Goal: Register for event/course

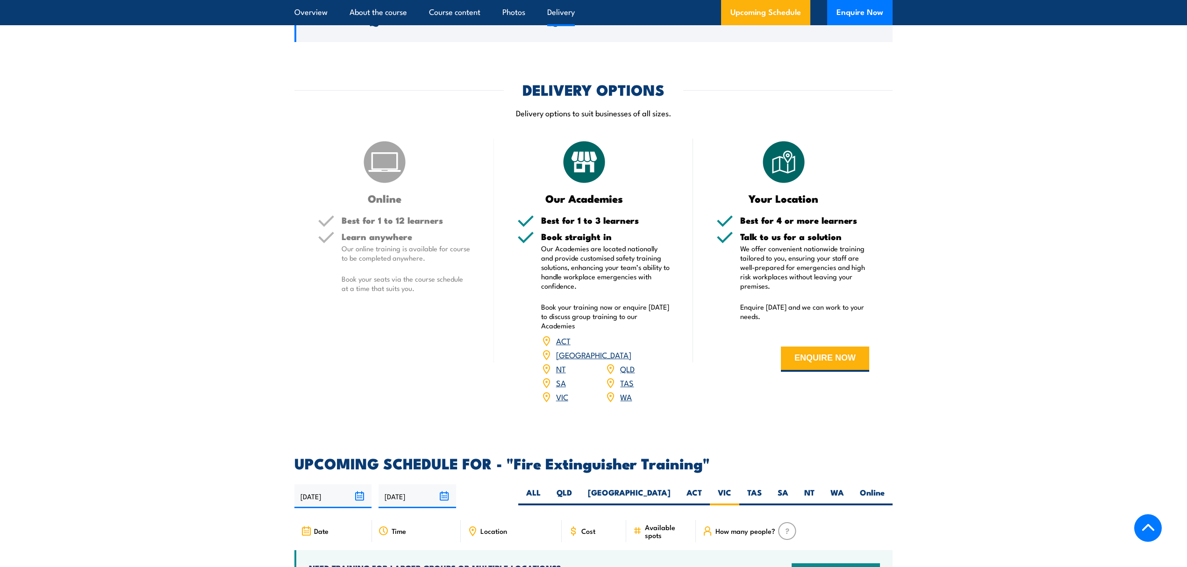
scroll to position [1121, 0]
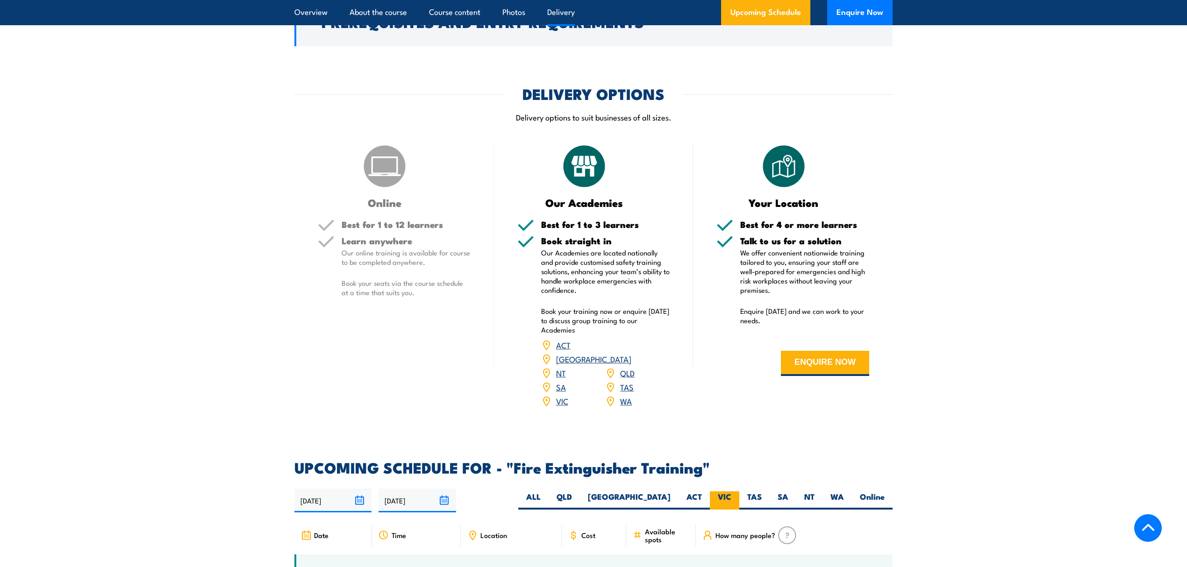
click at [713, 492] on label "VIC" at bounding box center [724, 501] width 29 height 18
click at [731, 492] on input "VIC" at bounding box center [734, 495] width 6 height 6
drag, startPoint x: 862, startPoint y: 19, endPoint x: 832, endPoint y: 17, distance: 29.9
drag, startPoint x: 832, startPoint y: 17, endPoint x: 841, endPoint y: 15, distance: 9.2
click at [841, 15] on button "Enquire Now" at bounding box center [859, 12] width 65 height 25
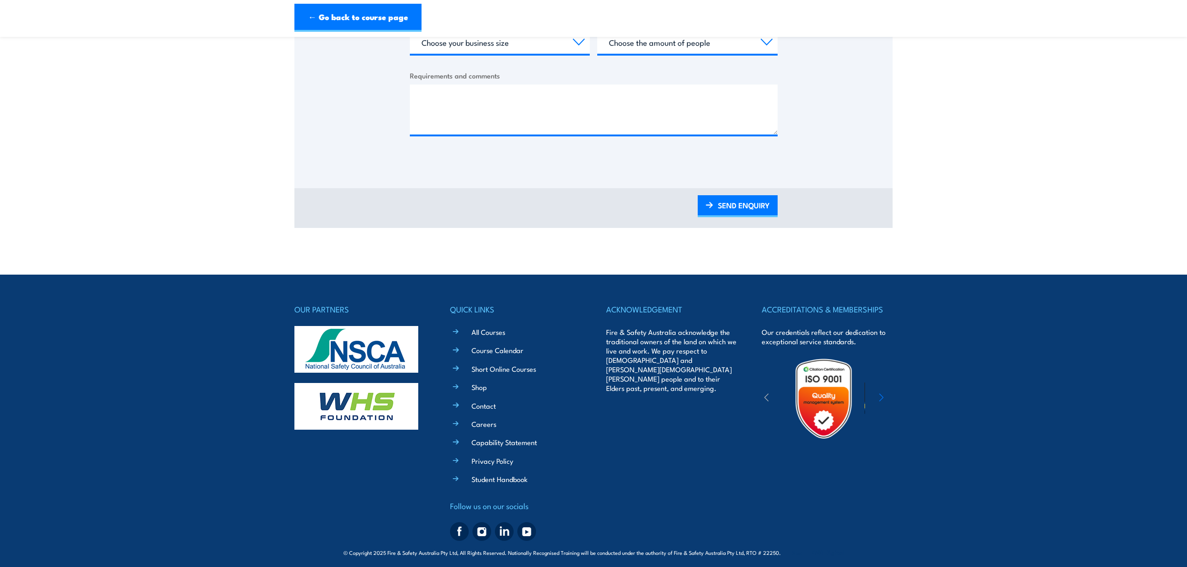
scroll to position [431, 0]
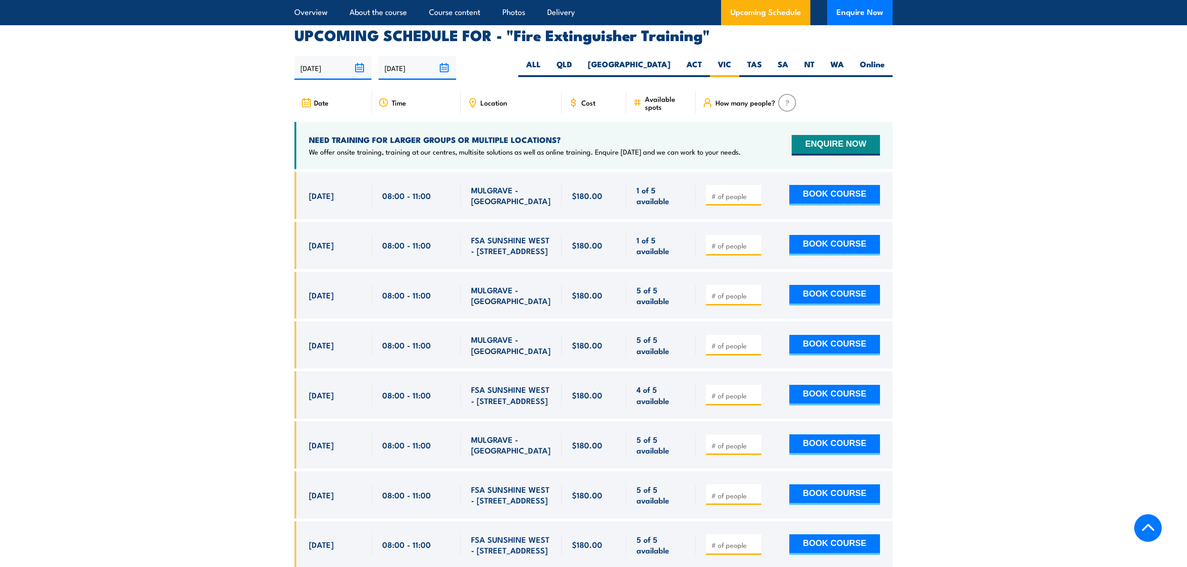
scroll to position [1537, 0]
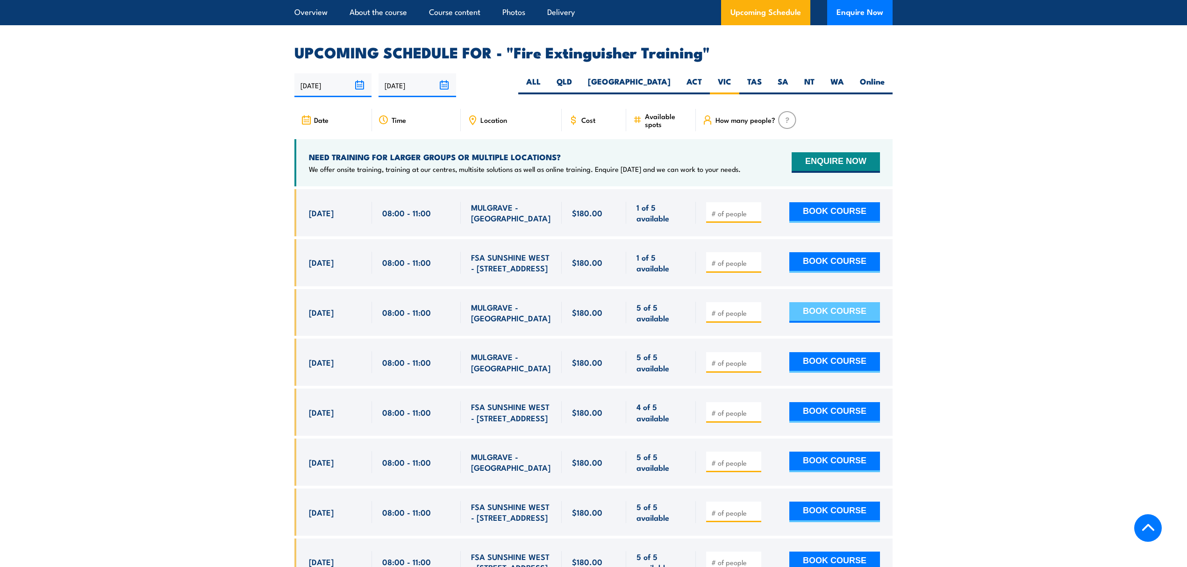
click at [828, 302] on button "BOOK COURSE" at bounding box center [834, 312] width 91 height 21
click at [721, 308] on input "number" at bounding box center [734, 312] width 47 height 9
click at [754, 308] on input "1" at bounding box center [734, 312] width 47 height 9
click at [754, 308] on input "2" at bounding box center [734, 312] width 47 height 9
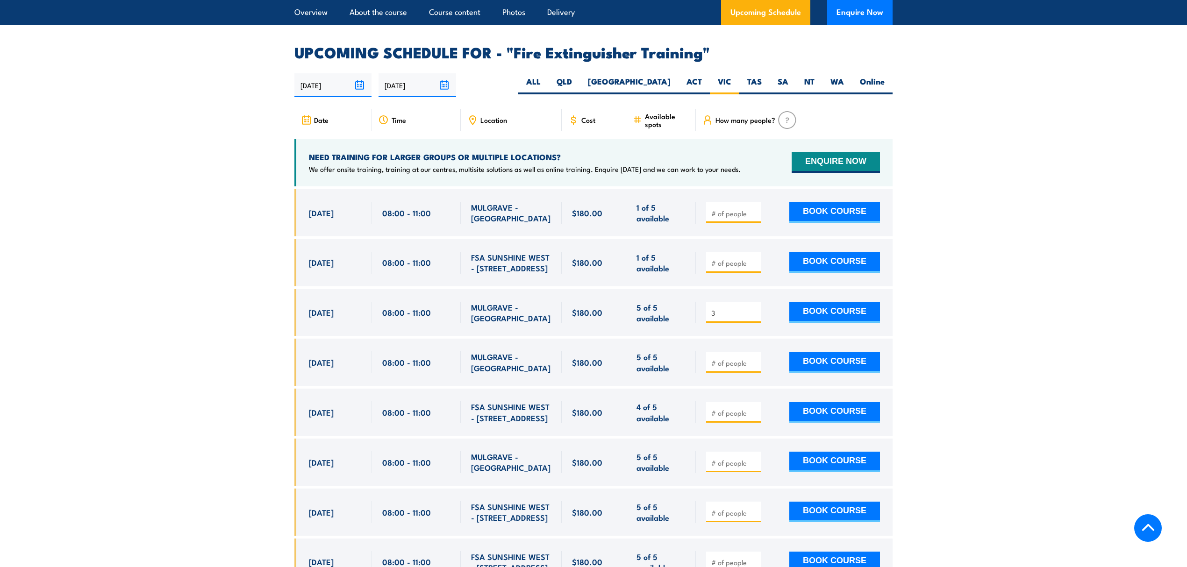
click at [754, 308] on input "3" at bounding box center [734, 312] width 47 height 9
click at [754, 308] on input "4" at bounding box center [734, 312] width 47 height 9
type input "5"
click at [754, 308] on input "5" at bounding box center [734, 312] width 47 height 9
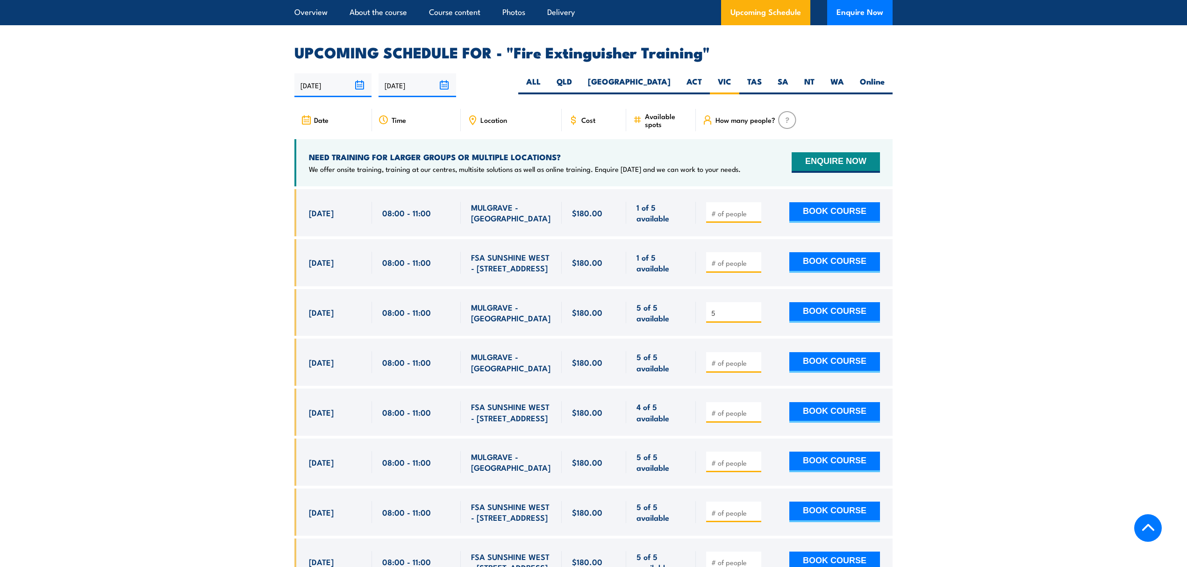
click at [754, 308] on input "5" at bounding box center [734, 312] width 47 height 9
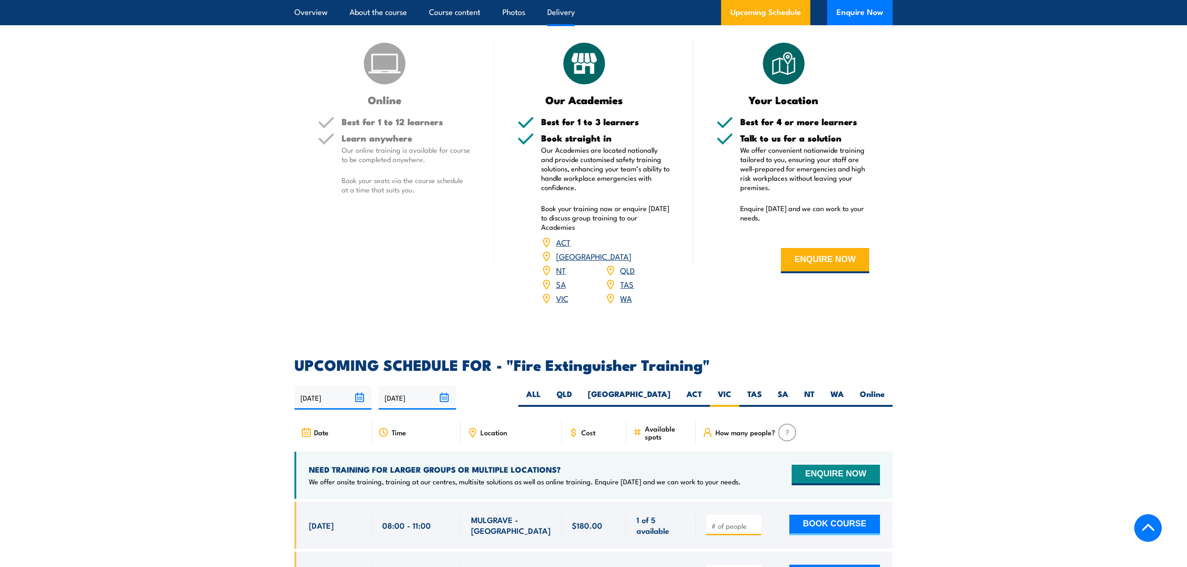
scroll to position [1475, 0]
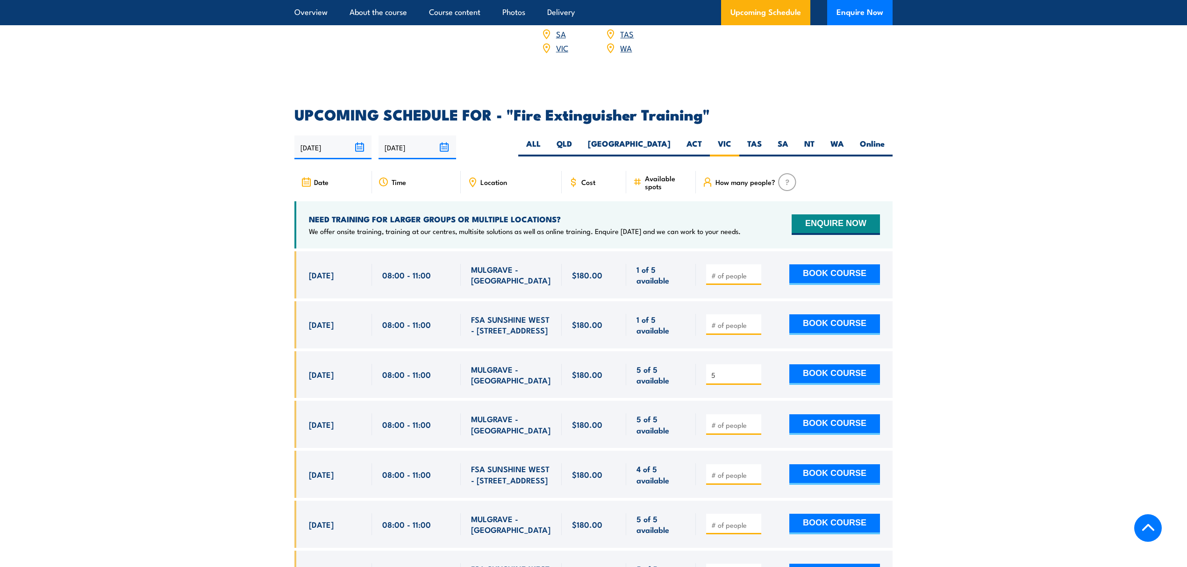
click at [753, 371] on input "5" at bounding box center [734, 375] width 47 height 9
click at [964, 366] on section "UPCOMING SCHEDULE FOR - "Fire Extinguisher Training" 11/08/2025 07/02/2026" at bounding box center [593, 559] width 1187 height 904
click at [860, 364] on button "BOOK COURSE" at bounding box center [834, 374] width 91 height 21
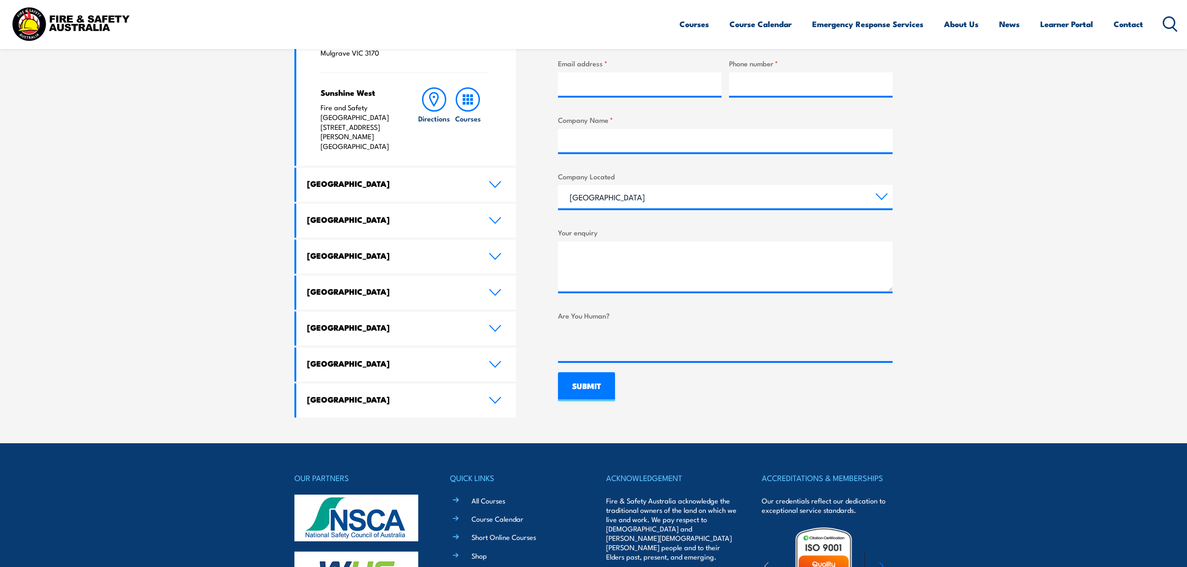
scroll to position [187, 0]
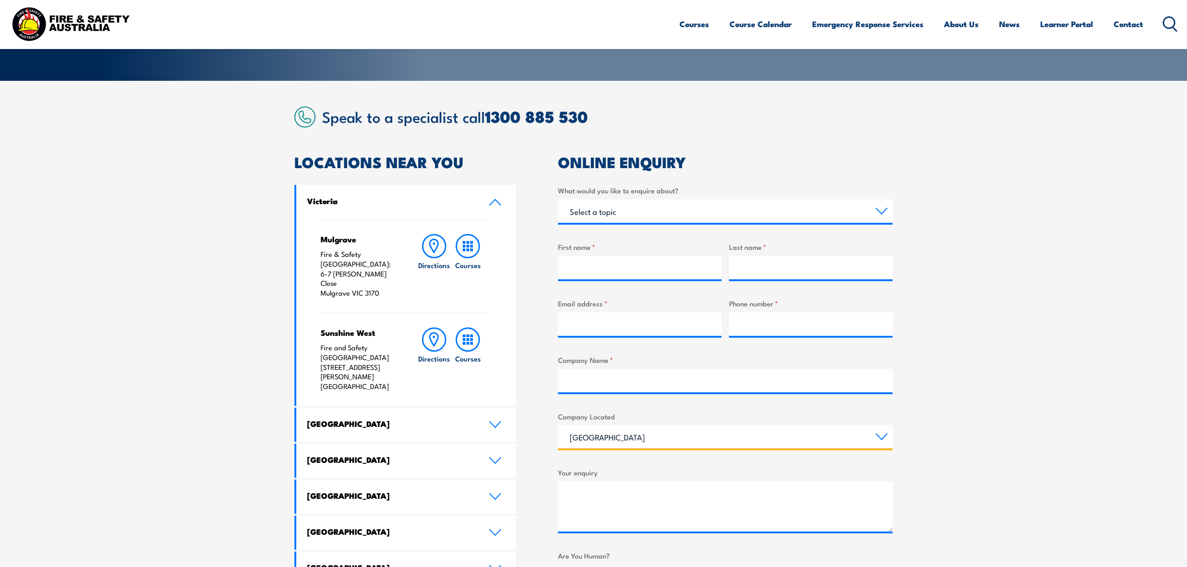
click at [606, 440] on select "Queensland New South Wales Australian Capital Territory Victoria South Australi…" at bounding box center [725, 436] width 335 height 23
select select "Victoria"
click at [558, 425] on select "Queensland New South Wales Australian Capital Territory Victoria South Australi…" at bounding box center [725, 436] width 335 height 23
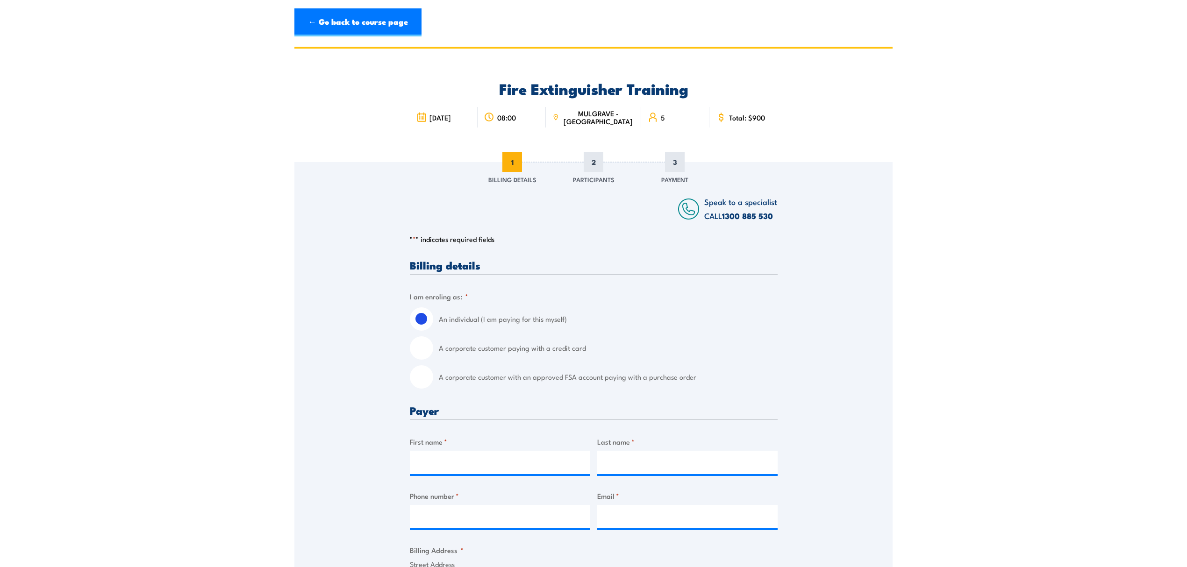
scroll to position [249, 0]
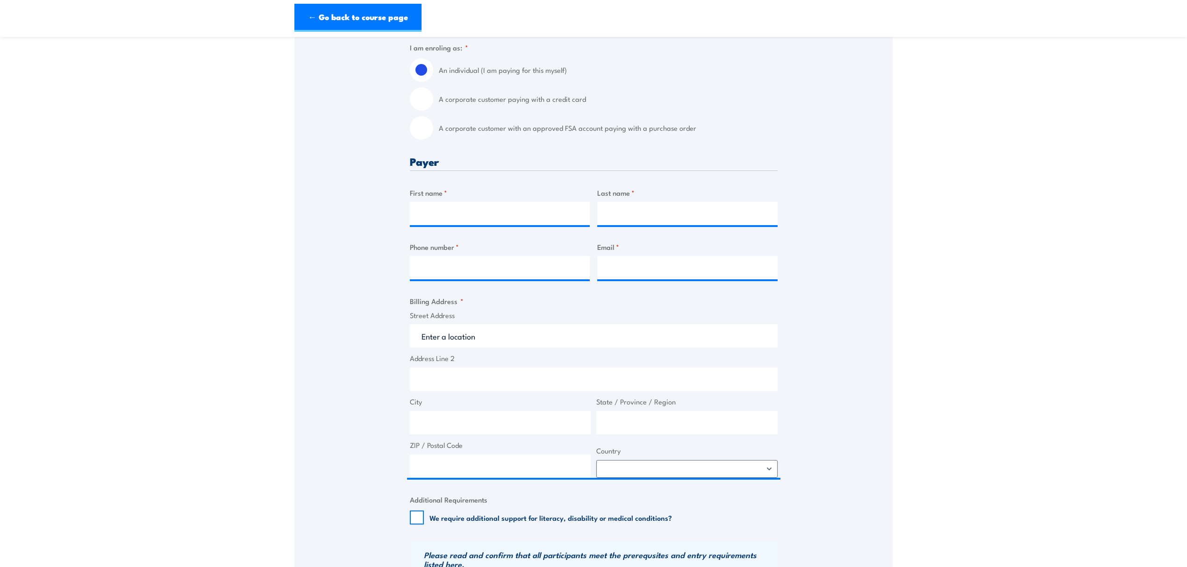
click at [440, 102] on label "A corporate customer paying with a credit card" at bounding box center [608, 98] width 339 height 23
click at [433, 102] on input "A corporate customer paying with a credit card" at bounding box center [421, 98] width 23 height 23
radio input "true"
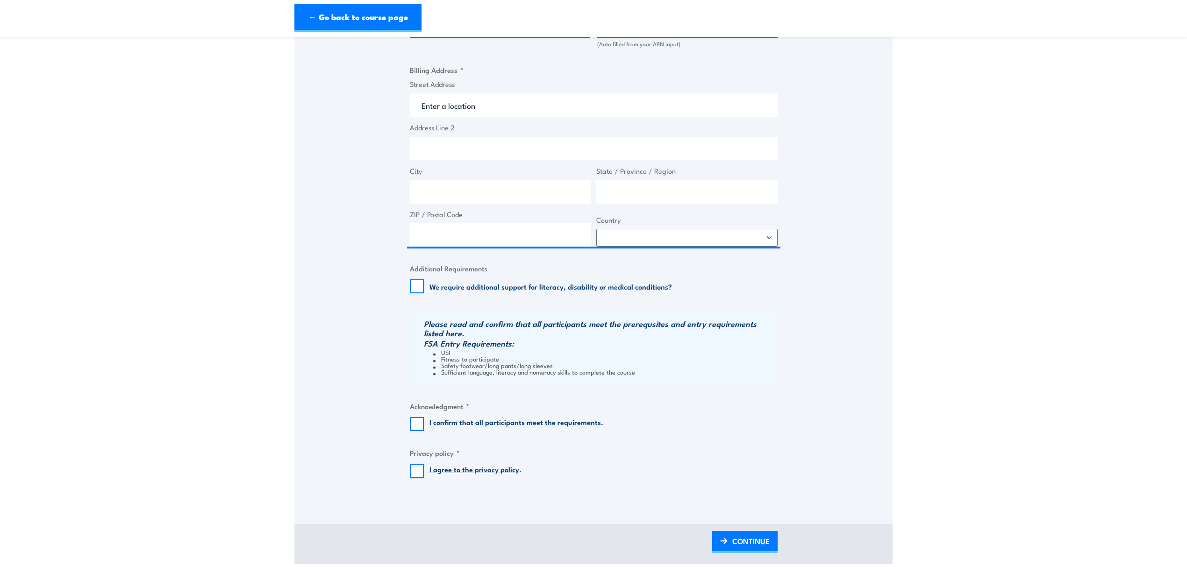
scroll to position [623, 0]
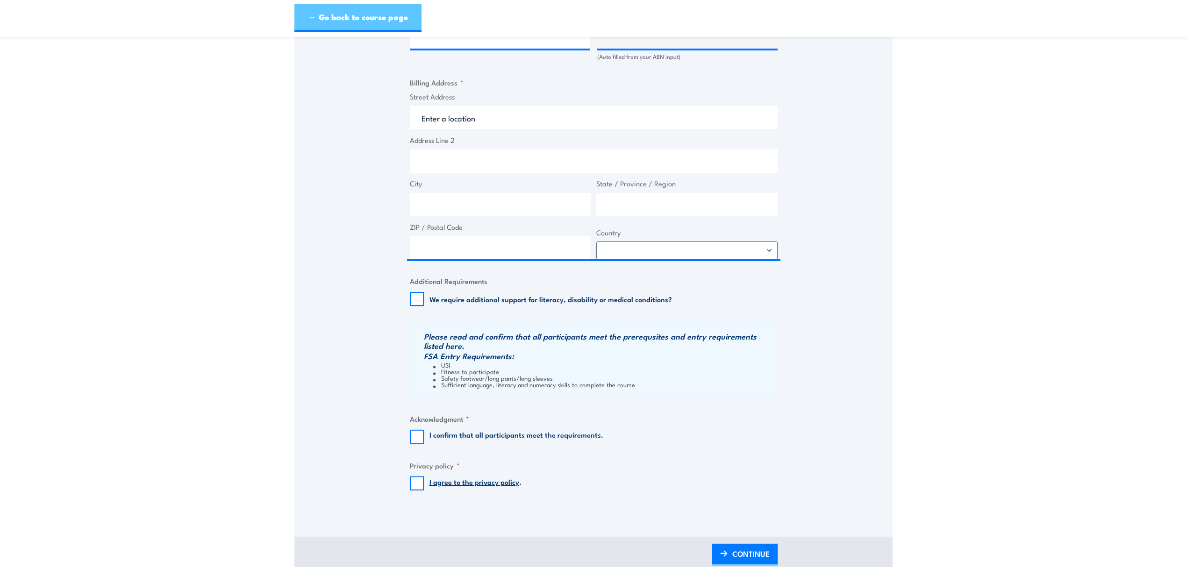
click at [346, 23] on link "← Go back to course page" at bounding box center [357, 18] width 127 height 28
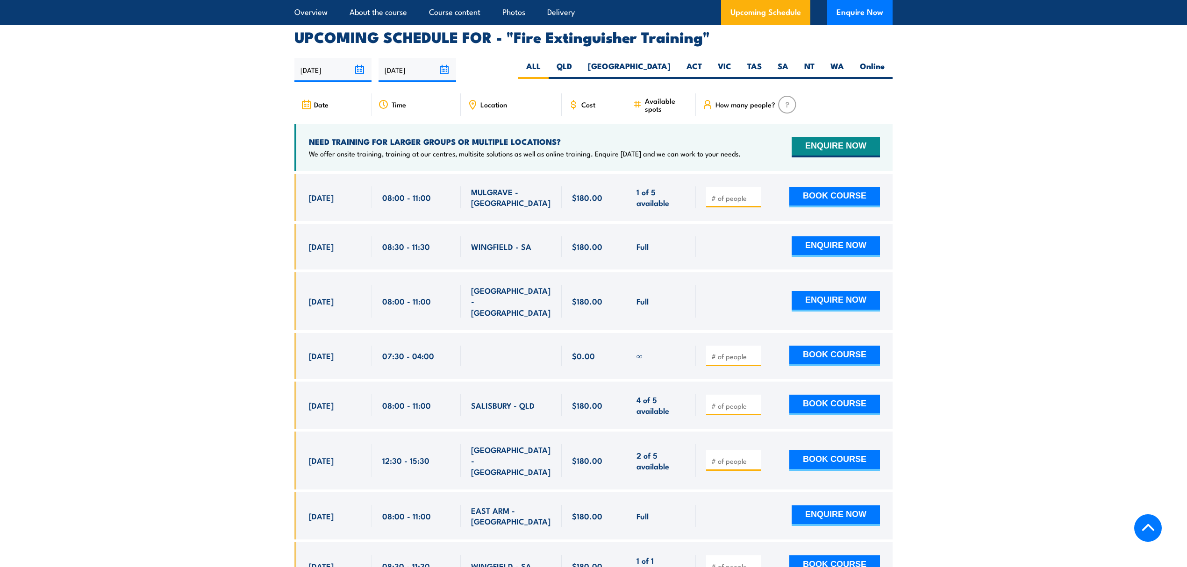
scroll to position [1568, 0]
